Goal: Task Accomplishment & Management: Use online tool/utility

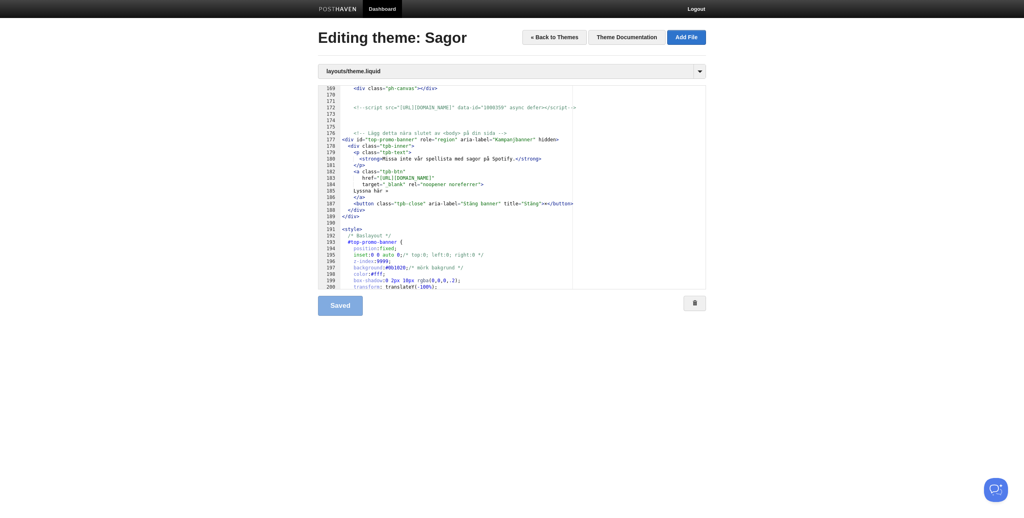
scroll to position [0, 0]
drag, startPoint x: 494, startPoint y: 132, endPoint x: 367, endPoint y: 135, distance: 127.2
click at [367, 135] on div "< div class = "ph-canvas" > </ div > <!--script src="[URL][DOMAIN_NAME]" data-i…" at bounding box center [519, 194] width 359 height 216
drag, startPoint x: 402, startPoint y: 170, endPoint x: 382, endPoint y: 172, distance: 20.5
click at [382, 172] on div "< div class = "ph-canvas" > </ div > <!--script src="[URL][DOMAIN_NAME]" data-i…" at bounding box center [519, 194] width 359 height 216
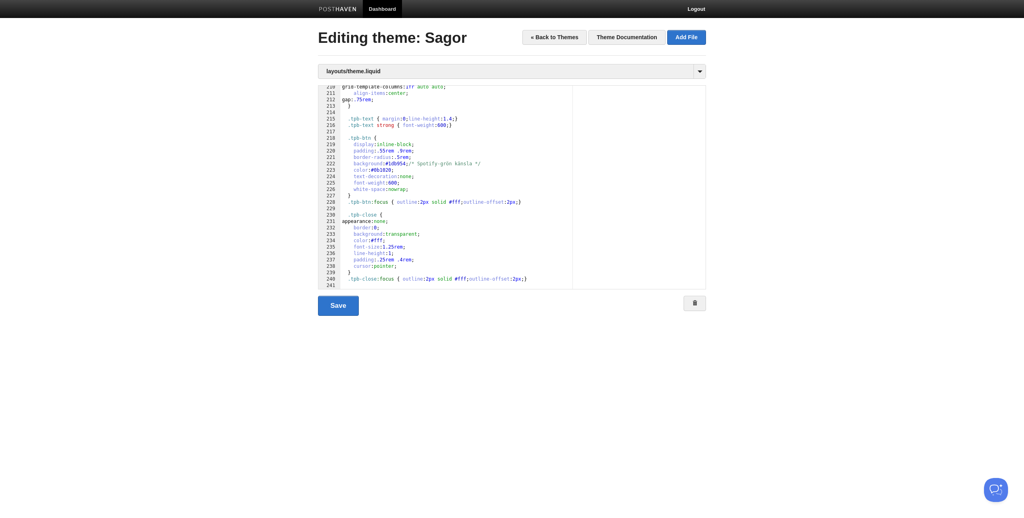
scroll to position [1557, 0]
click at [354, 169] on div "grid-template-columns: 1 fr auto auto ; align-items : center ; gap: .75 rem ; }…" at bounding box center [519, 192] width 359 height 216
click at [398, 171] on div "grid-template-columns: 1 fr auto auto ; align-items : center ; gap: .75 rem ; }…" at bounding box center [519, 192] width 359 height 216
type textarea ""
click at [350, 307] on link "Save" at bounding box center [338, 306] width 41 height 20
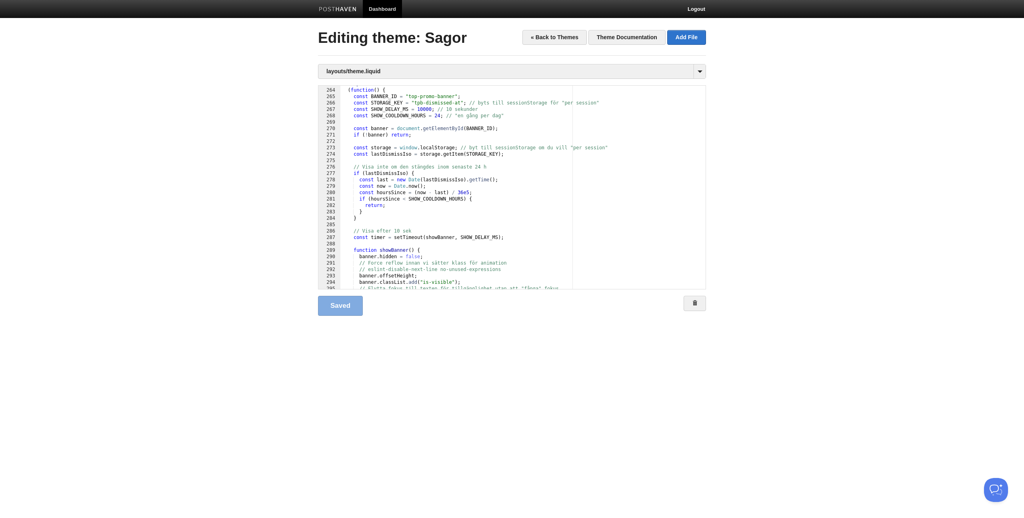
scroll to position [0, 0]
drag, startPoint x: 435, startPoint y: 116, endPoint x: 439, endPoint y: 116, distance: 4.4
click at [439, 116] on div "< script > ( function ( ) { const BANNER_ID = "top-promo-banner" ; const STORAG…" at bounding box center [519, 189] width 359 height 216
drag, startPoint x: 458, startPoint y: 115, endPoint x: 488, endPoint y: 116, distance: 29.6
click at [488, 116] on div "< script > ( function ( ) { const BANNER_ID = "top-promo-banner" ; const STORAG…" at bounding box center [519, 189] width 359 height 216
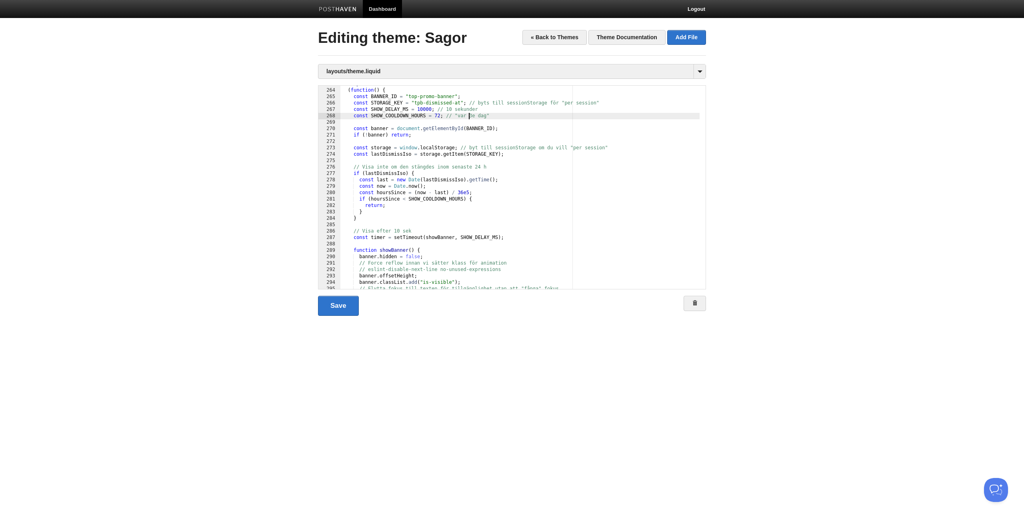
click at [470, 116] on div "< script > ( function ( ) { const BANNER_ID = "top-promo-banner" ; const STORAG…" at bounding box center [519, 189] width 359 height 216
type textarea ""
click at [339, 310] on link "Save" at bounding box center [338, 306] width 41 height 20
